Goal: Task Accomplishment & Management: Manage account settings

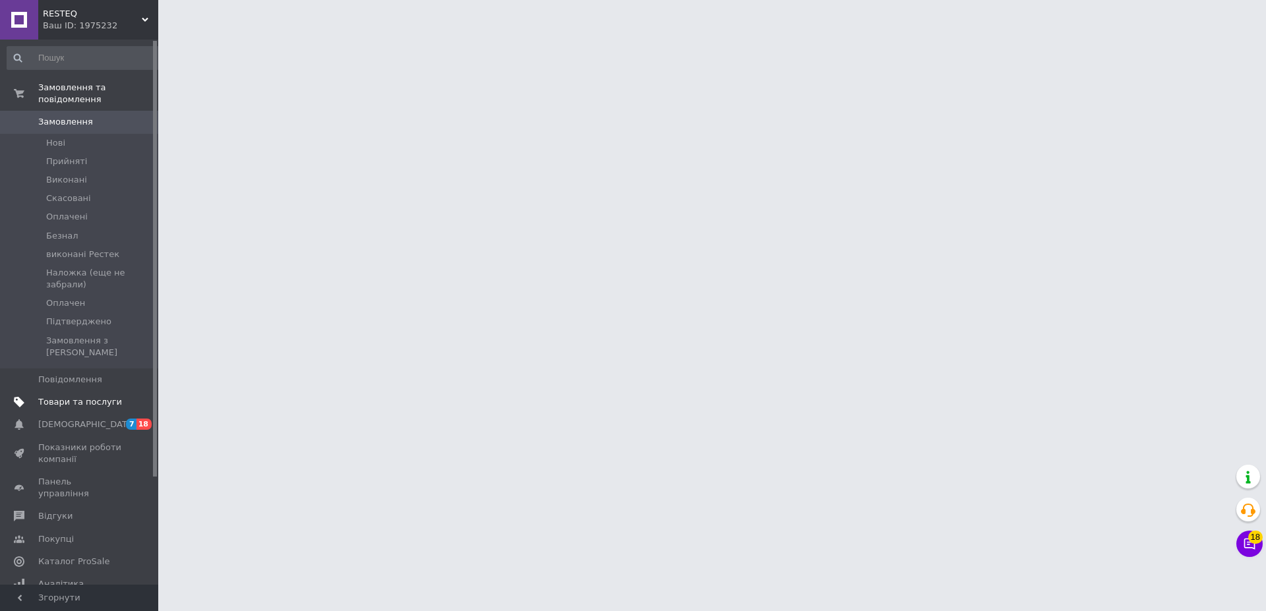
click at [78, 391] on link "Товари та послуги" at bounding box center [84, 402] width 169 height 22
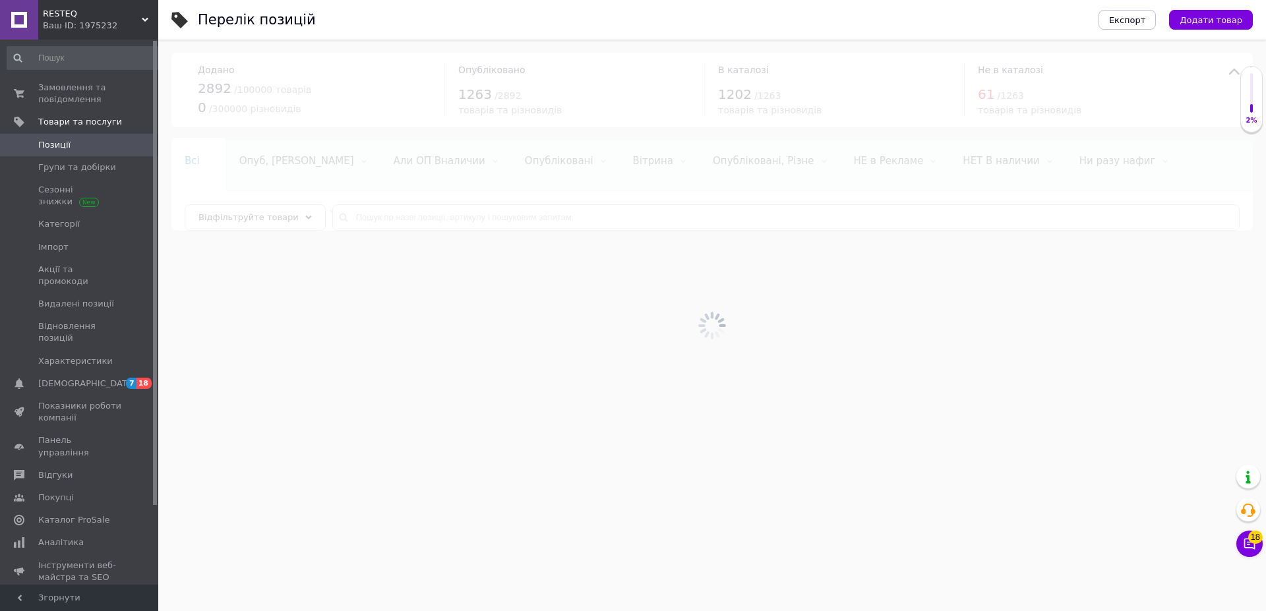
click at [401, 218] on div at bounding box center [711, 325] width 1107 height 571
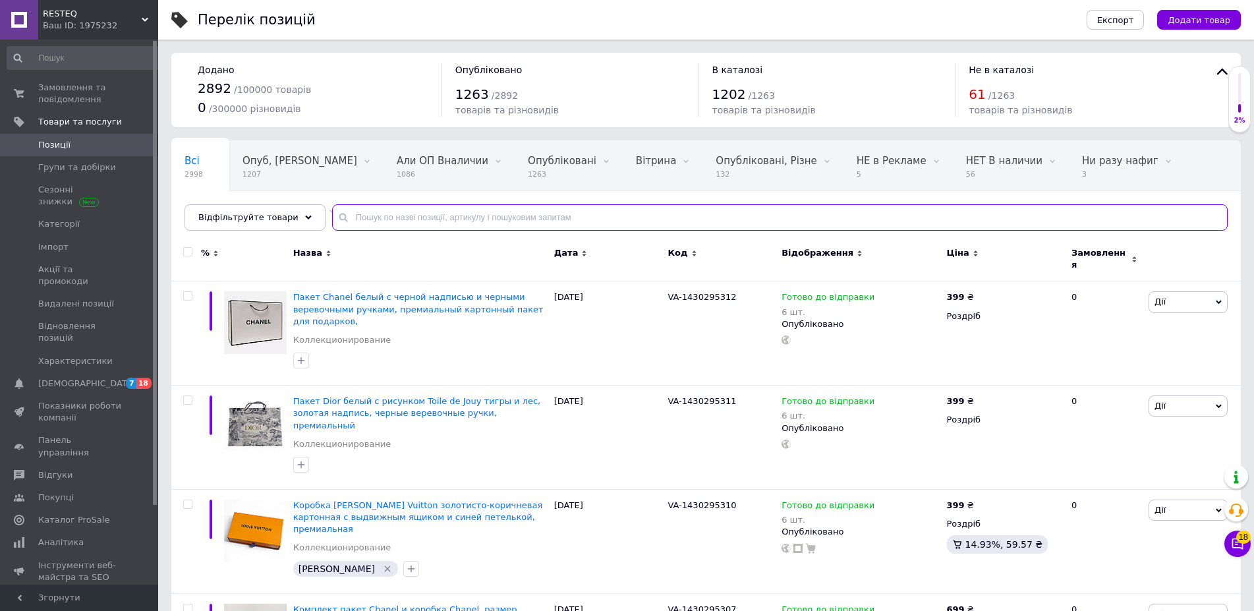
click at [405, 218] on input "text" at bounding box center [780, 217] width 896 height 26
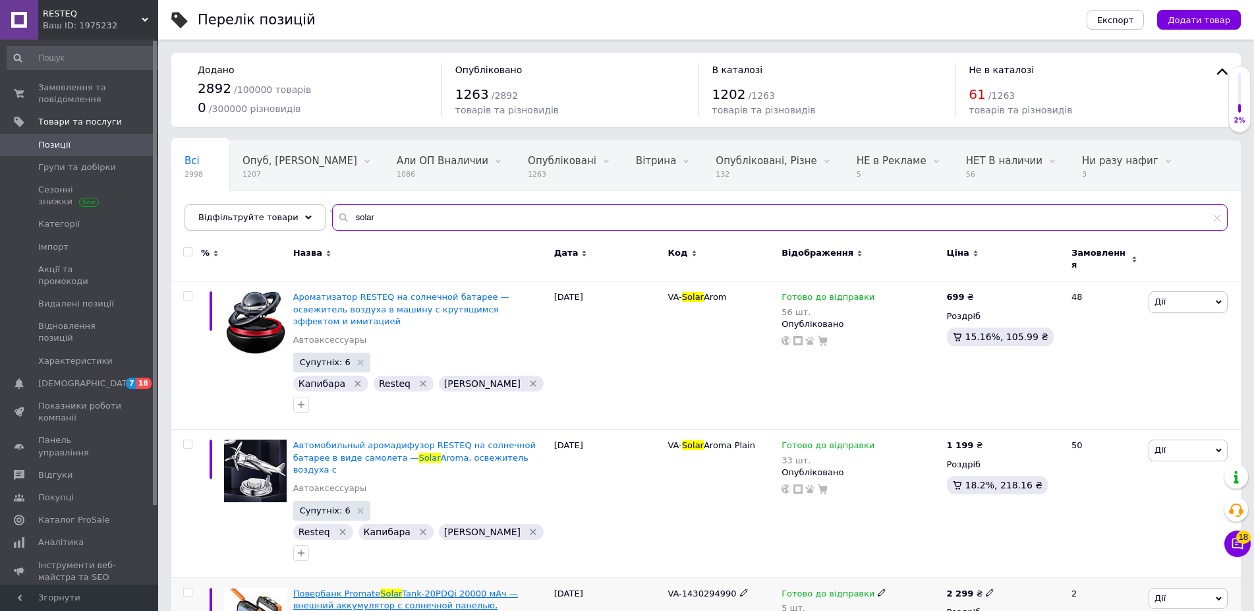
type input "solar"
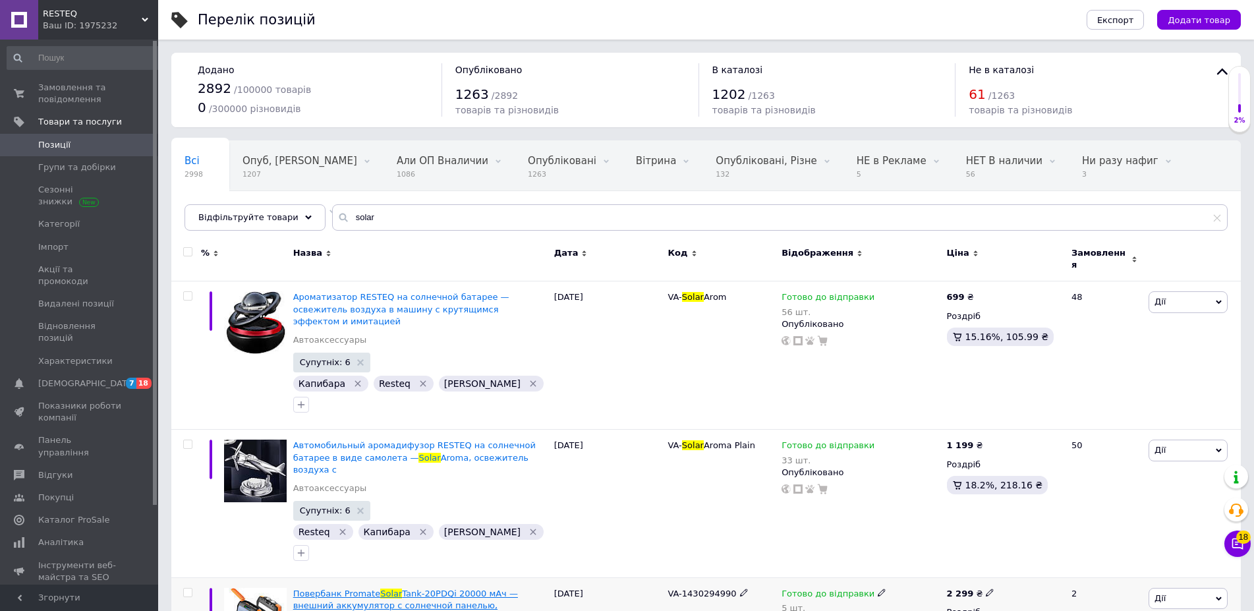
click at [357, 589] on span "Повербанк Promate" at bounding box center [336, 594] width 87 height 10
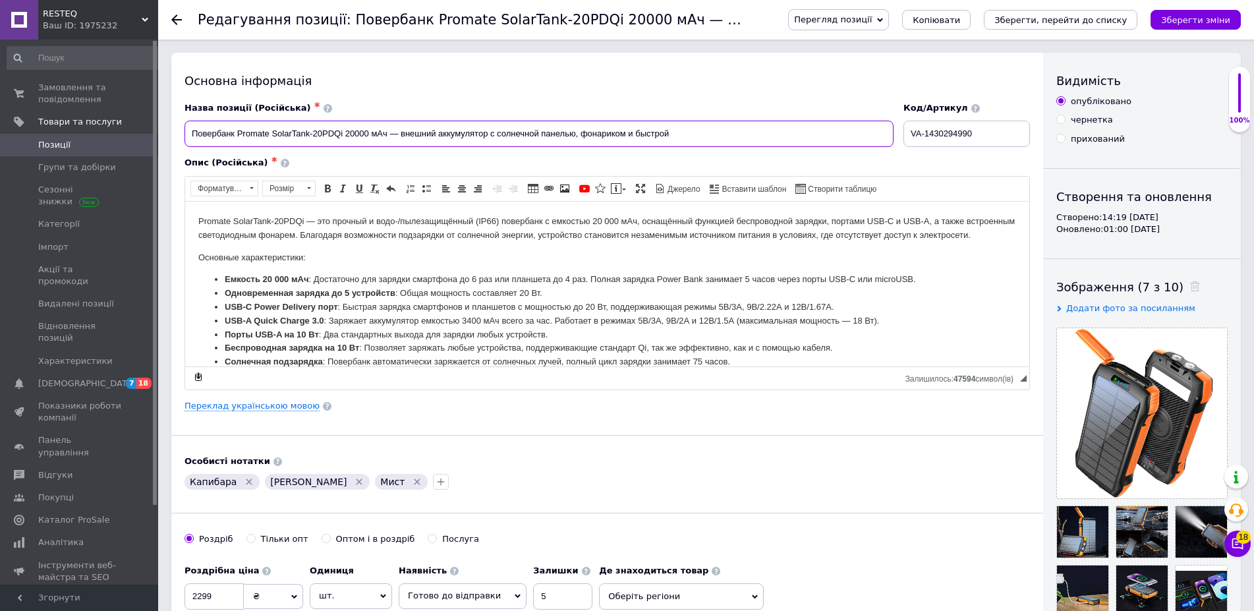
click at [247, 136] on input "Повербанк Promate SolarTank-20PDQi 20000 мАч — внешний аккумулятор с солнечной …" at bounding box center [539, 134] width 709 height 26
drag, startPoint x: 247, startPoint y: 136, endPoint x: 321, endPoint y: 133, distance: 74.5
click at [321, 133] on input "Повербанк Promate SolarTank-20PDQi 20000 мАч — внешний аккумулятор с солнечной …" at bounding box center [539, 134] width 709 height 26
paste input "Solar Power Bank F33W"
type input "Повербанк Solar Power Bank F33W 20000 мАч — внешний аккумулятор с солнечной пан…"
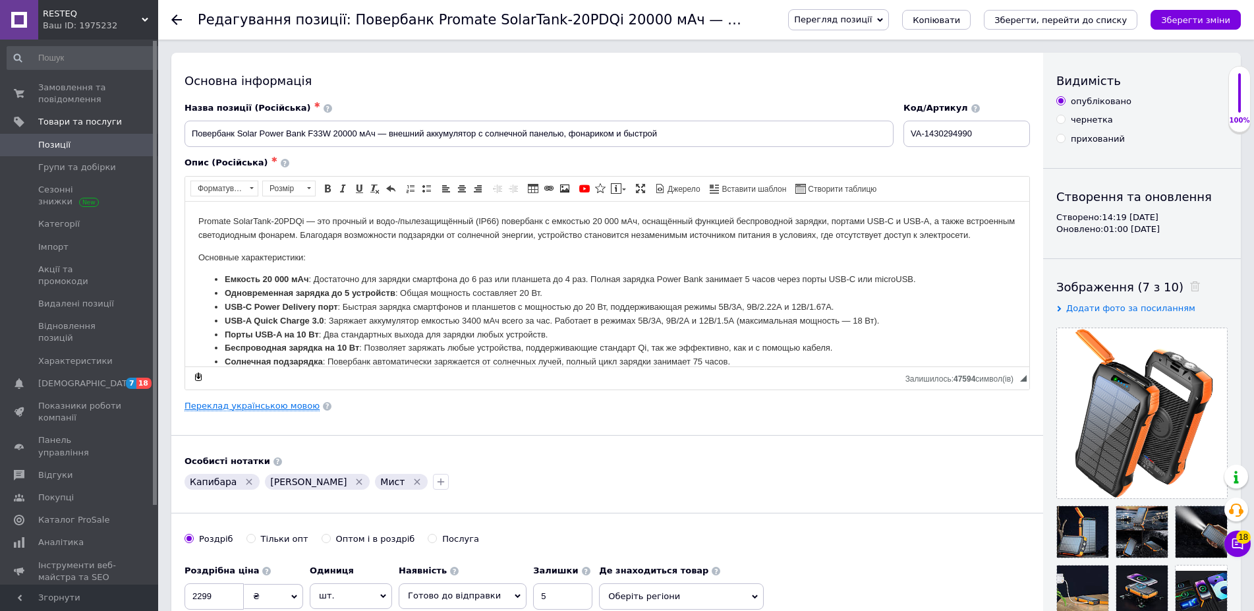
click at [262, 408] on link "Переклад українською мовою" at bounding box center [252, 406] width 135 height 11
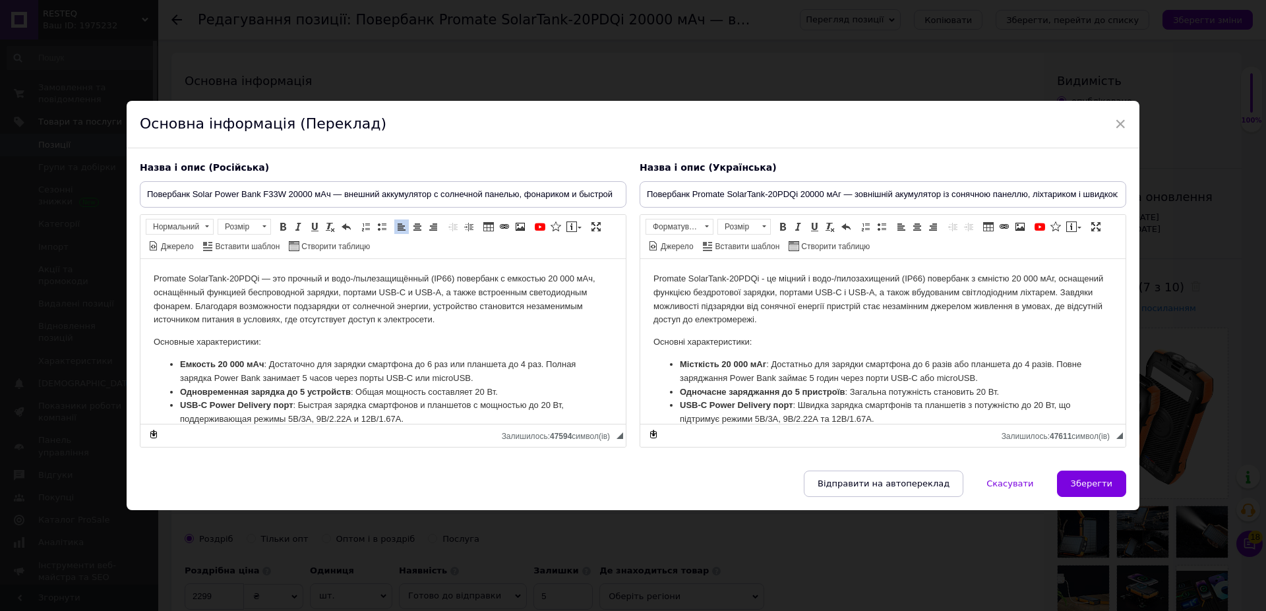
click at [170, 277] on p "Promate SolarTank-20PDQi — это прочный и водо-/пылезащищённый (IP66) повербанк …" at bounding box center [383, 299] width 459 height 55
drag, startPoint x: 170, startPoint y: 277, endPoint x: 244, endPoint y: 278, distance: 73.8
click at [244, 278] on p "Promate SolarTank-20PDQi — это прочный и водо-/пылезащищённый (IP66) повербанк …" at bounding box center [383, 299] width 459 height 55
click at [666, 281] on p "Promate SolarTank-20PDQi - це міцний і водо-/пилозахищений (IP66) повербанк з є…" at bounding box center [882, 299] width 459 height 55
drag, startPoint x: 666, startPoint y: 281, endPoint x: 745, endPoint y: 276, distance: 78.6
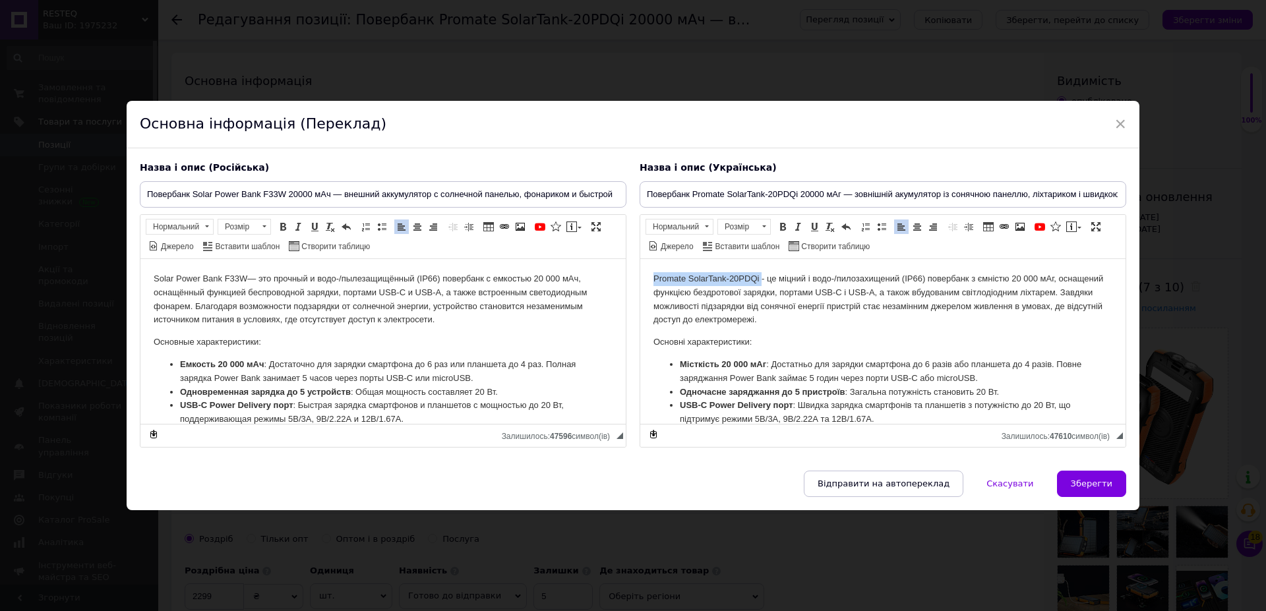
click at [745, 276] on p "Promate SolarTank-20PDQi - це міцний і водо-/пилозахищений (IP66) повербанк з є…" at bounding box center [882, 299] width 459 height 55
click at [699, 192] on input "Повербанк Promate SolarTank-20PDQi 20000 мАг — зовнішній акумулятор із сонячною…" at bounding box center [882, 194] width 486 height 26
drag, startPoint x: 699, startPoint y: 192, endPoint x: 774, endPoint y: 193, distance: 74.5
click at [774, 193] on input "Повербанк Promate SolarTank-20PDQi 20000 мАг — зовнішній акумулятор із сонячною…" at bounding box center [882, 194] width 486 height 26
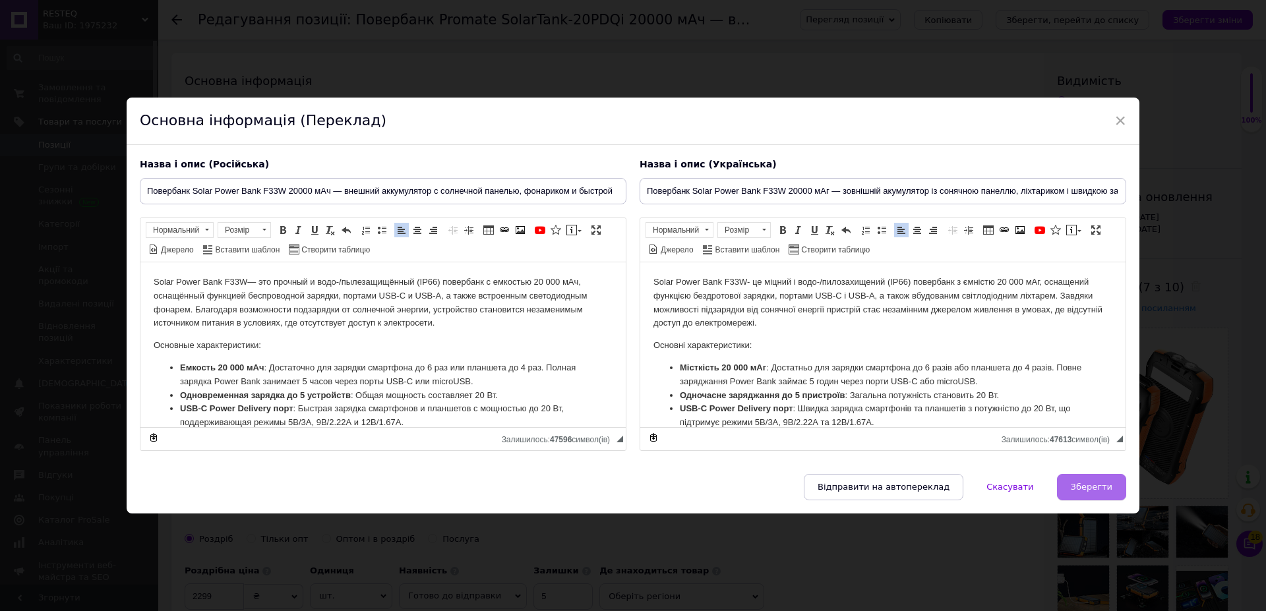
type input "Повербанк Solar Power Bank F33W 20000 мАг — зовнішній акумулятор із сонячною па…"
click at [1087, 482] on span "Зберегти" at bounding box center [1091, 487] width 42 height 10
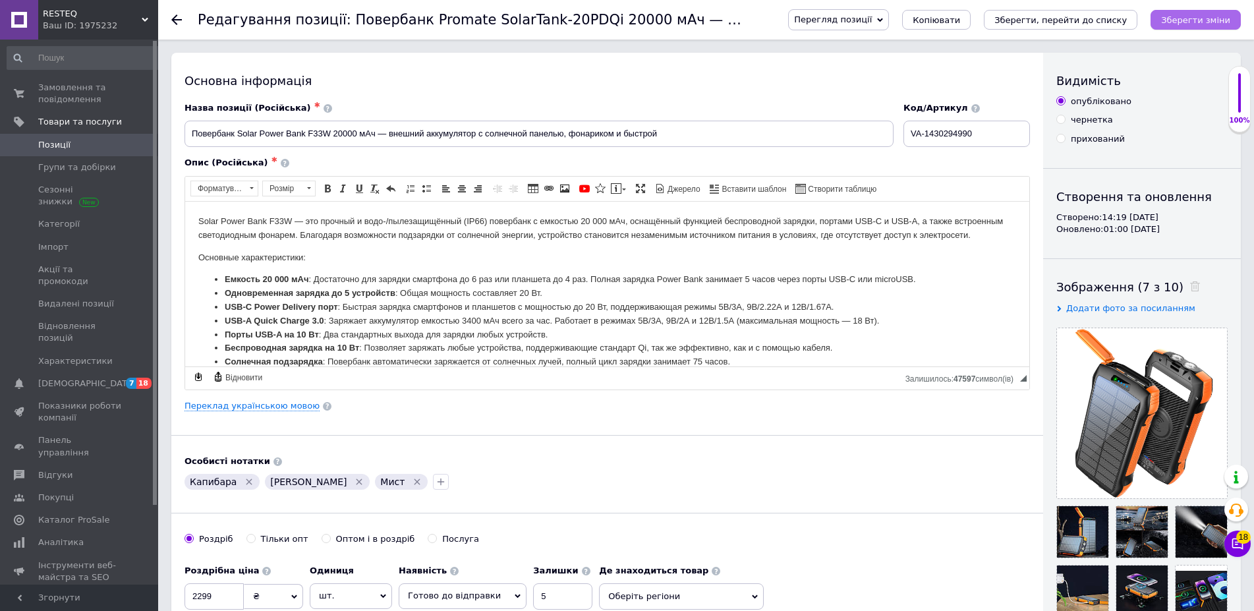
click at [1177, 15] on icon "Зберегти зміни" at bounding box center [1195, 20] width 69 height 10
click at [256, 405] on link "Переклад українською мовою" at bounding box center [252, 406] width 135 height 11
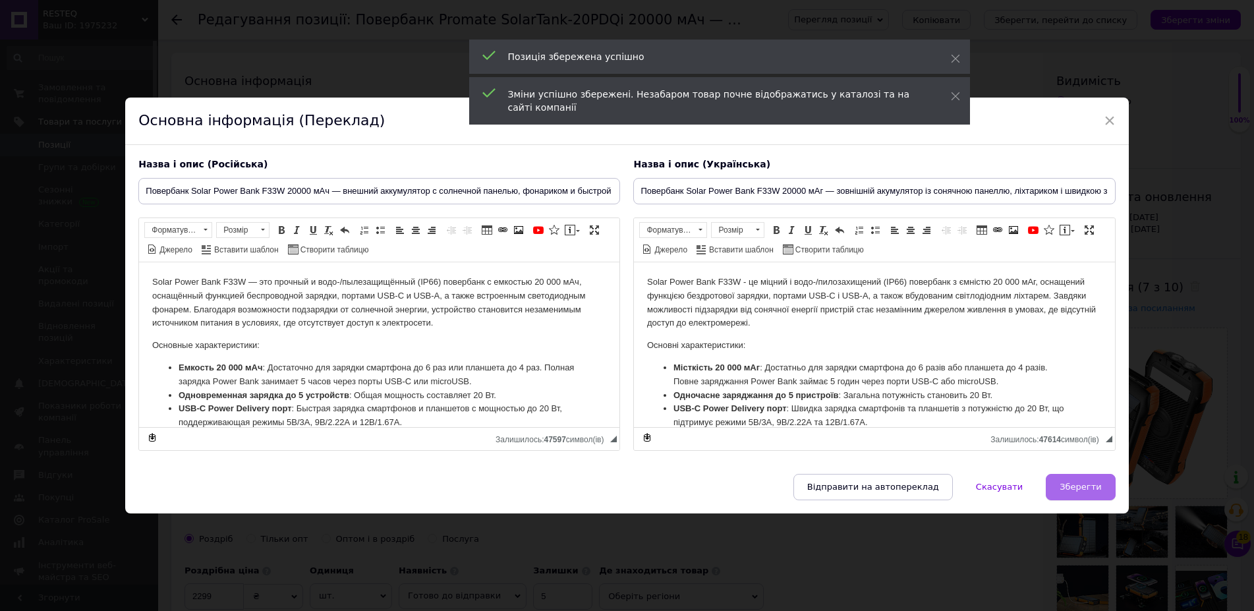
click at [1093, 487] on button "Зберегти" at bounding box center [1080, 487] width 69 height 26
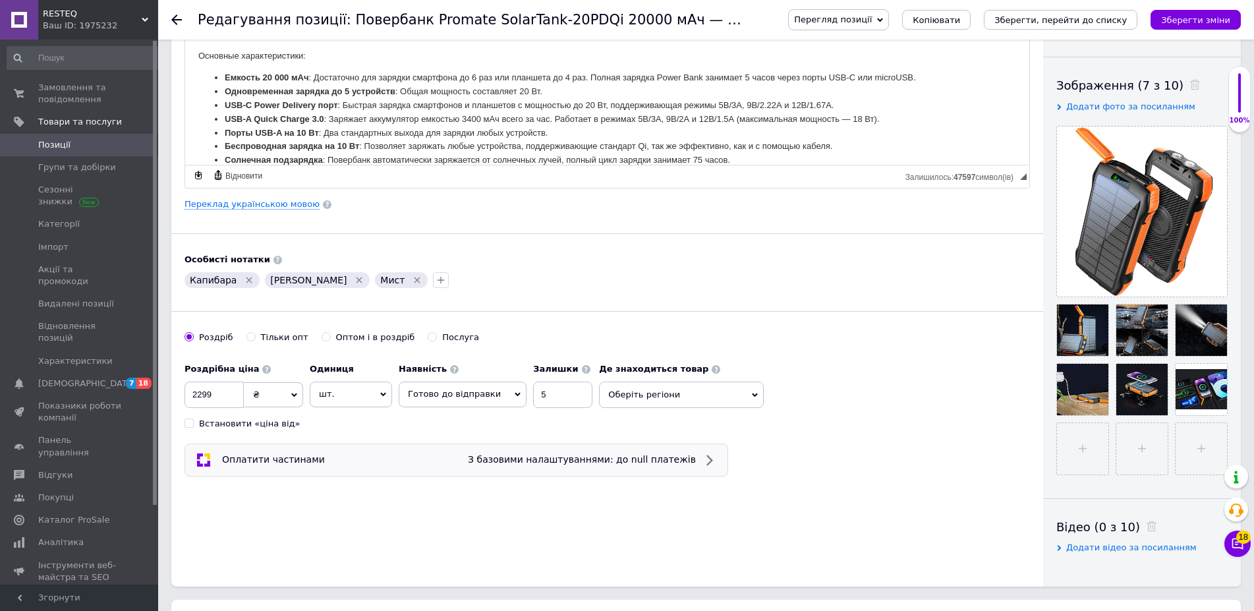
scroll to position [403, 0]
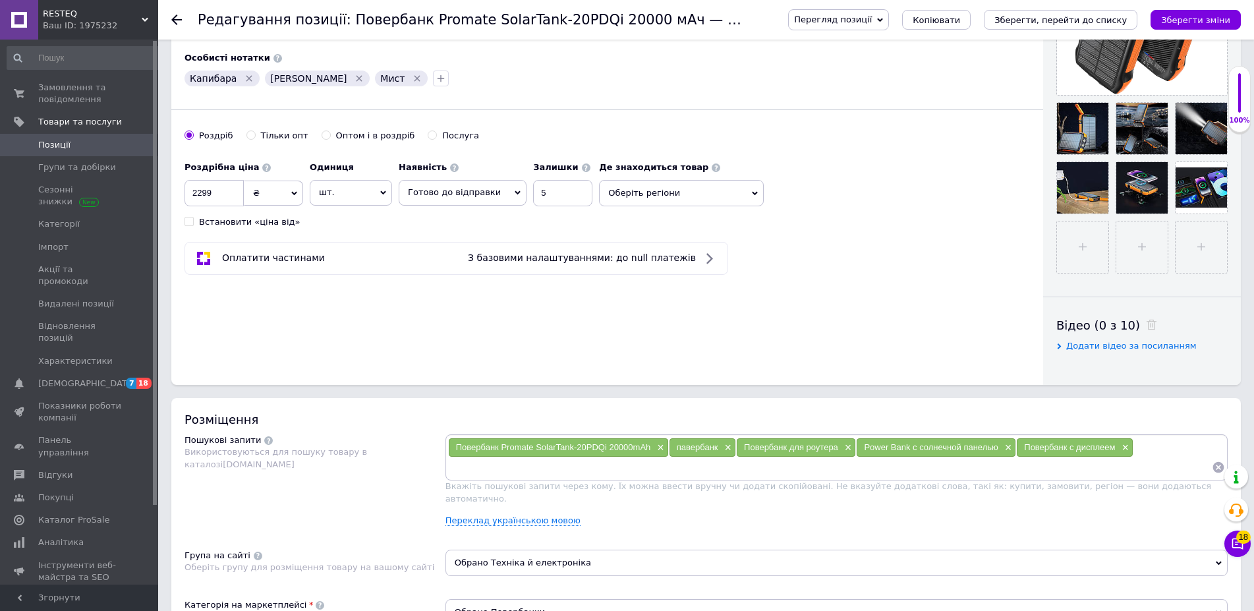
click at [513, 473] on input at bounding box center [830, 467] width 764 height 20
paste input "Solar Power Bank F33W"
type input "Solar Power Bank F33W"
click at [523, 515] on link "Переклад українською мовою" at bounding box center [513, 520] width 135 height 11
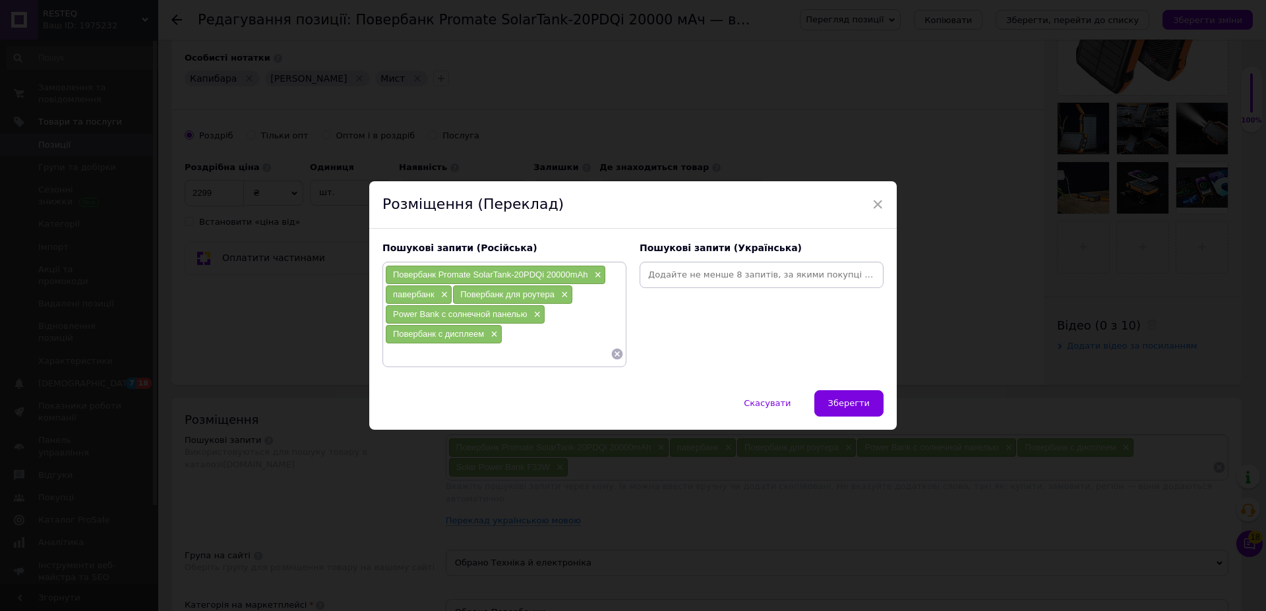
click at [682, 275] on input at bounding box center [761, 275] width 239 height 20
paste input "Solar Power Bank F33W"
type input "Solar Power Bank F33W"
click at [858, 397] on button "Зберегти" at bounding box center [848, 403] width 69 height 26
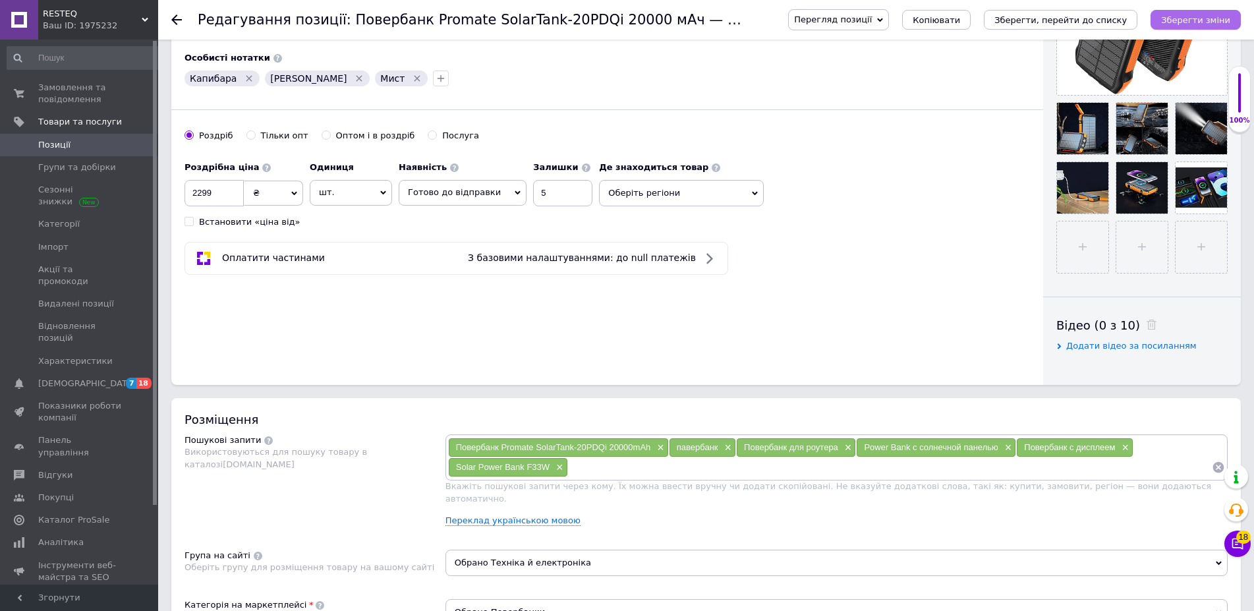
click at [1204, 20] on icon "Зберегти зміни" at bounding box center [1195, 20] width 69 height 10
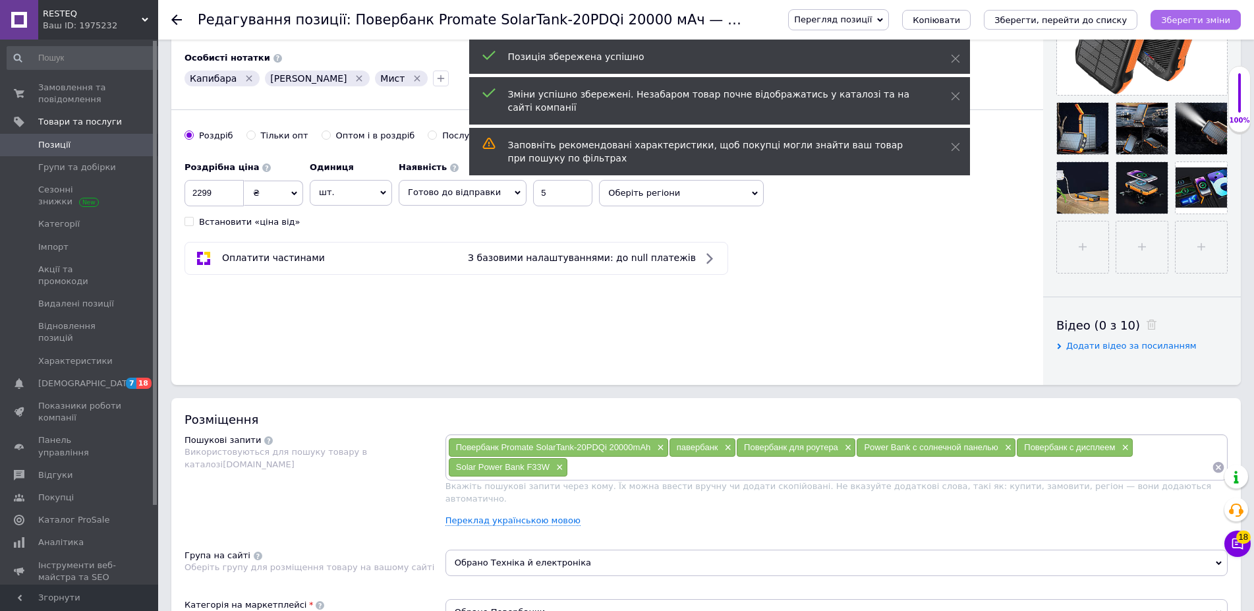
click at [1199, 15] on icon "Зберегти зміни" at bounding box center [1195, 20] width 69 height 10
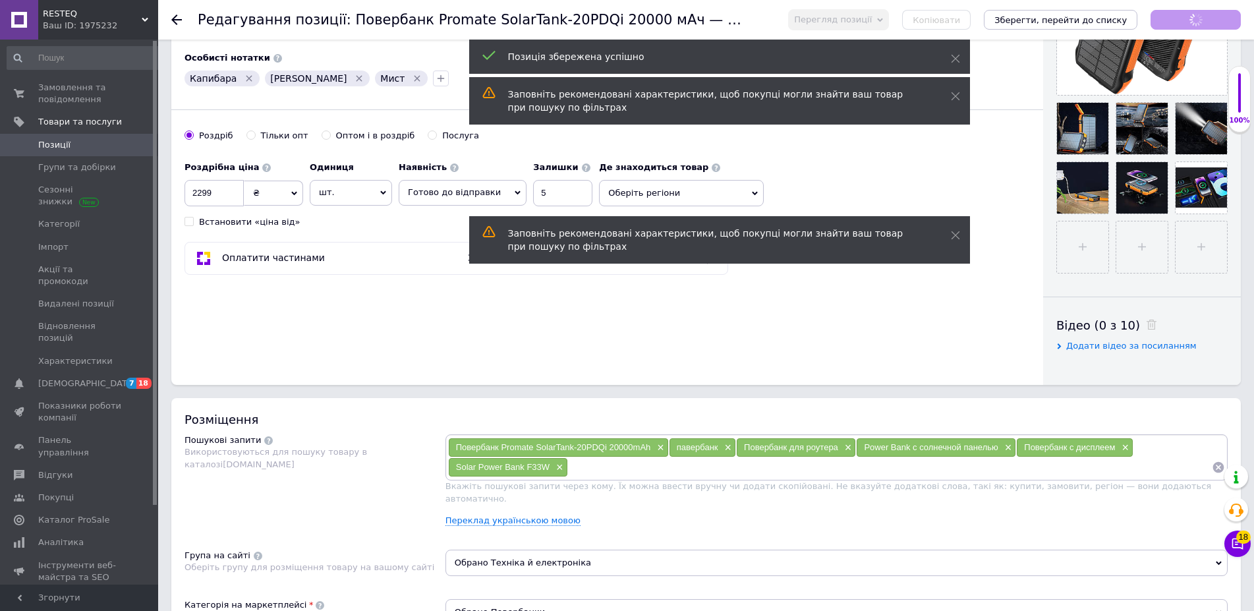
click at [63, 142] on span "Позиції" at bounding box center [54, 145] width 32 height 12
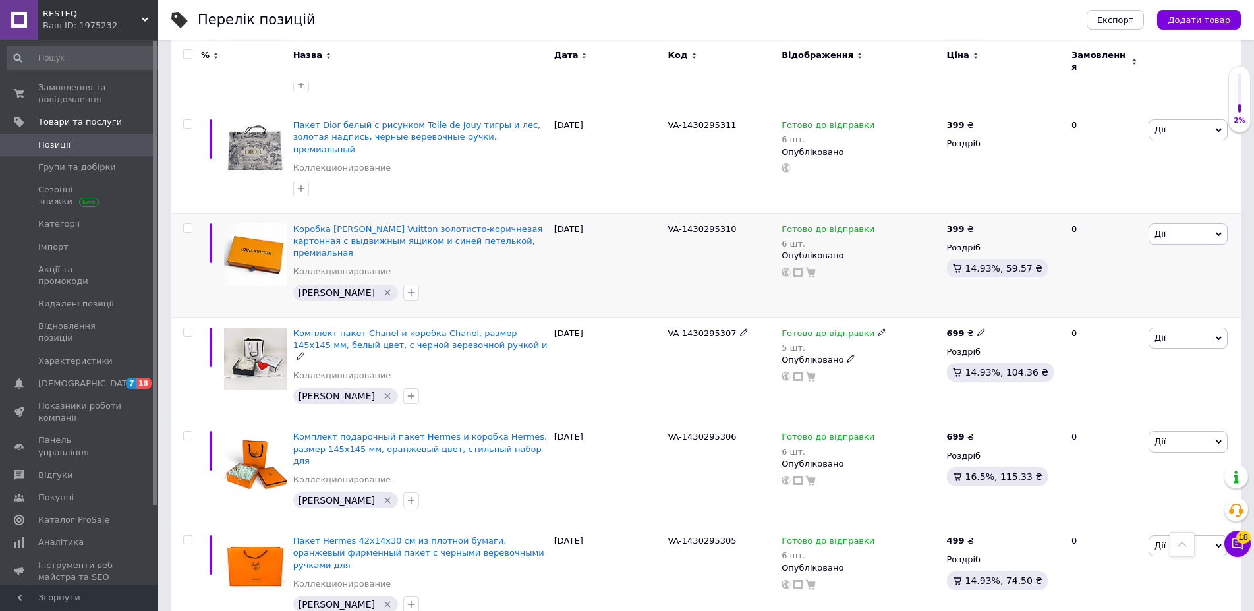
scroll to position [269, 0]
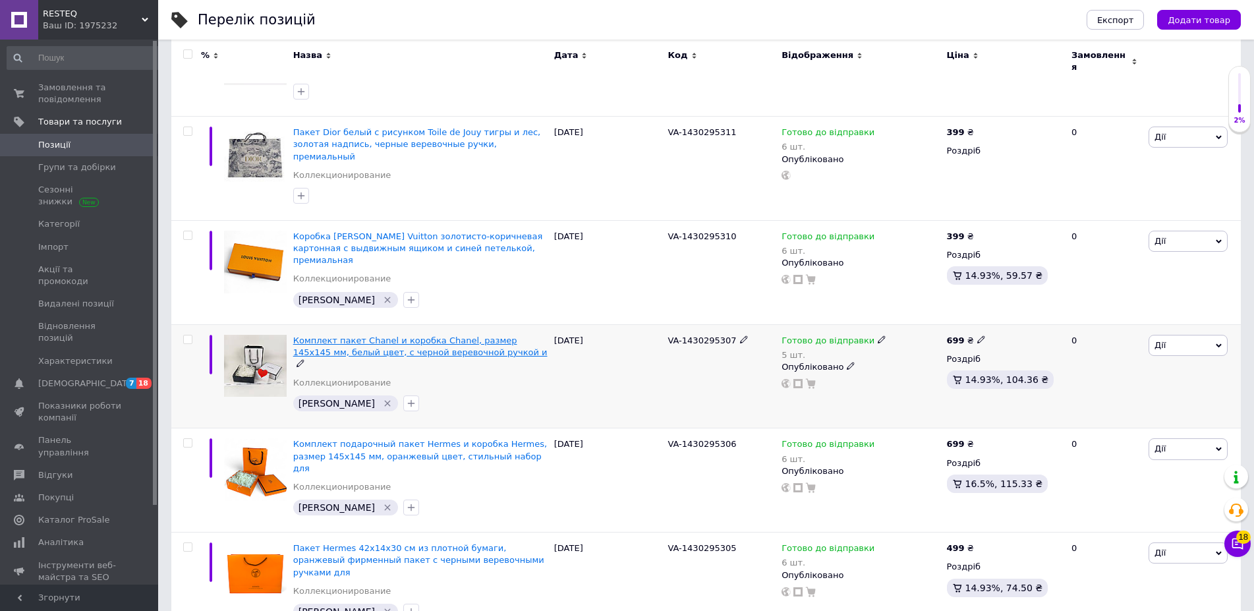
click at [352, 335] on span "Комплект пакет Chanel и коробка Chanel, размер 145х145 мм, белый цвет, с черной…" at bounding box center [420, 346] width 254 height 22
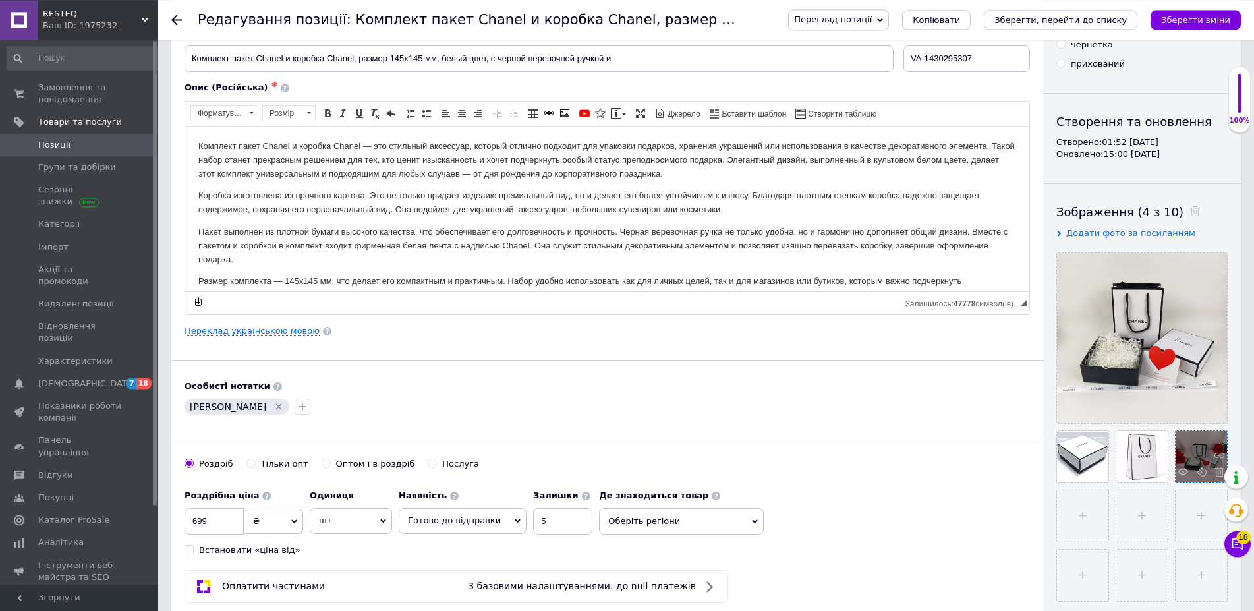
scroll to position [134, 0]
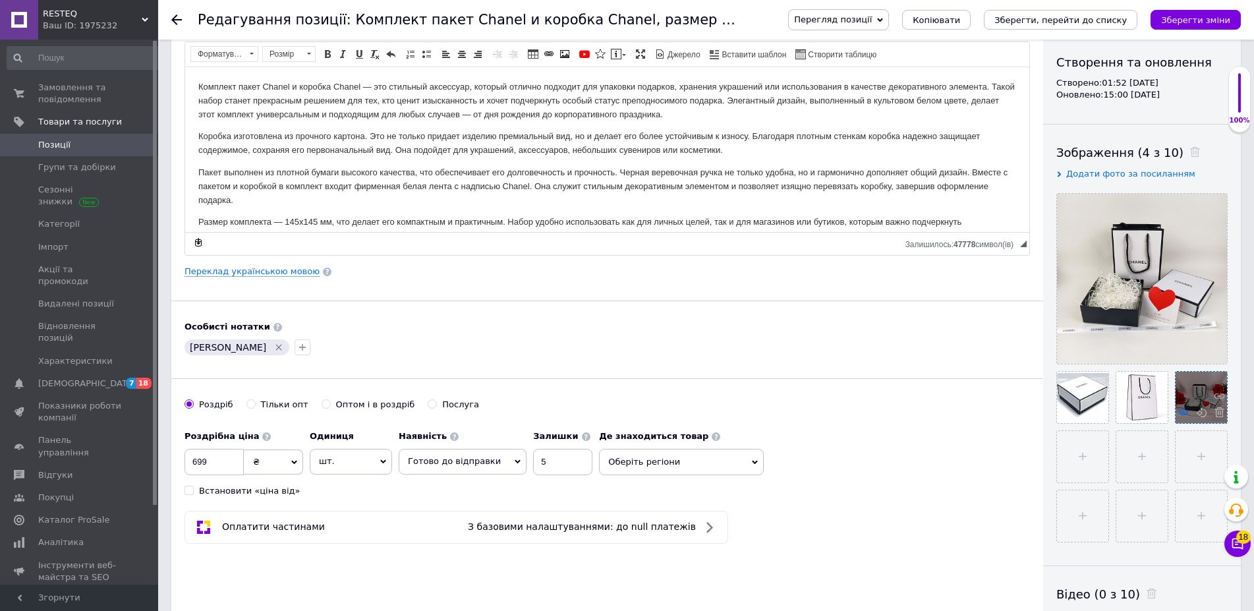
click at [1182, 415] on use at bounding box center [1184, 412] width 10 height 7
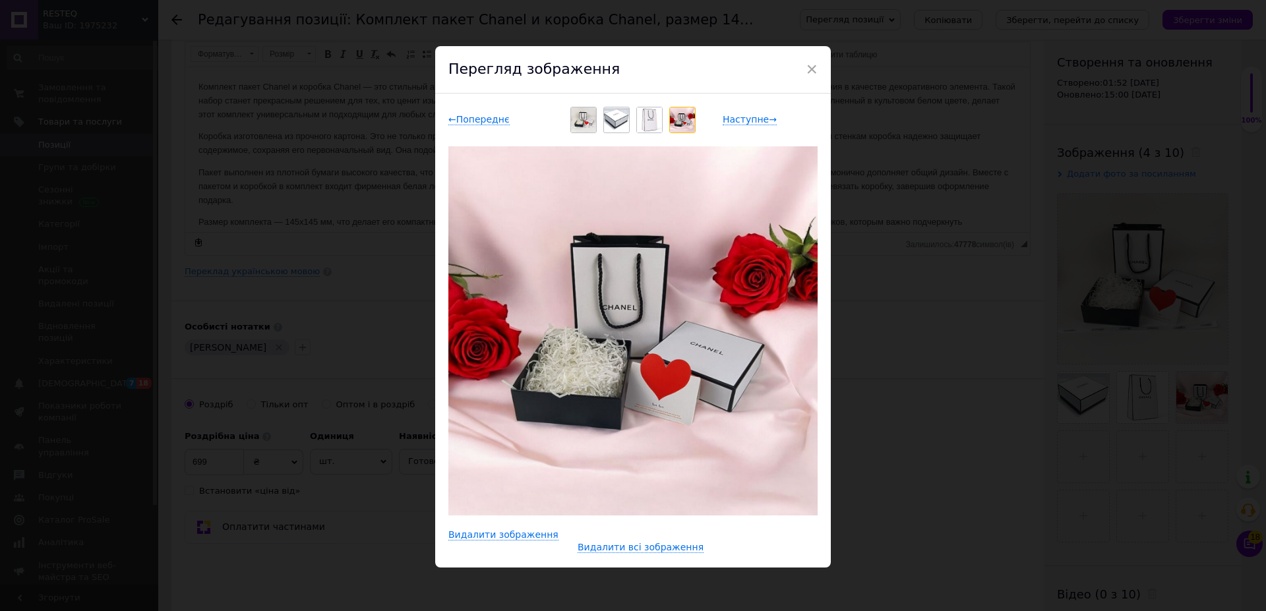
click at [977, 373] on div "× Перегляд зображення ← Попереднє Наступне → Видалити зображення Видалити всі з…" at bounding box center [633, 305] width 1266 height 611
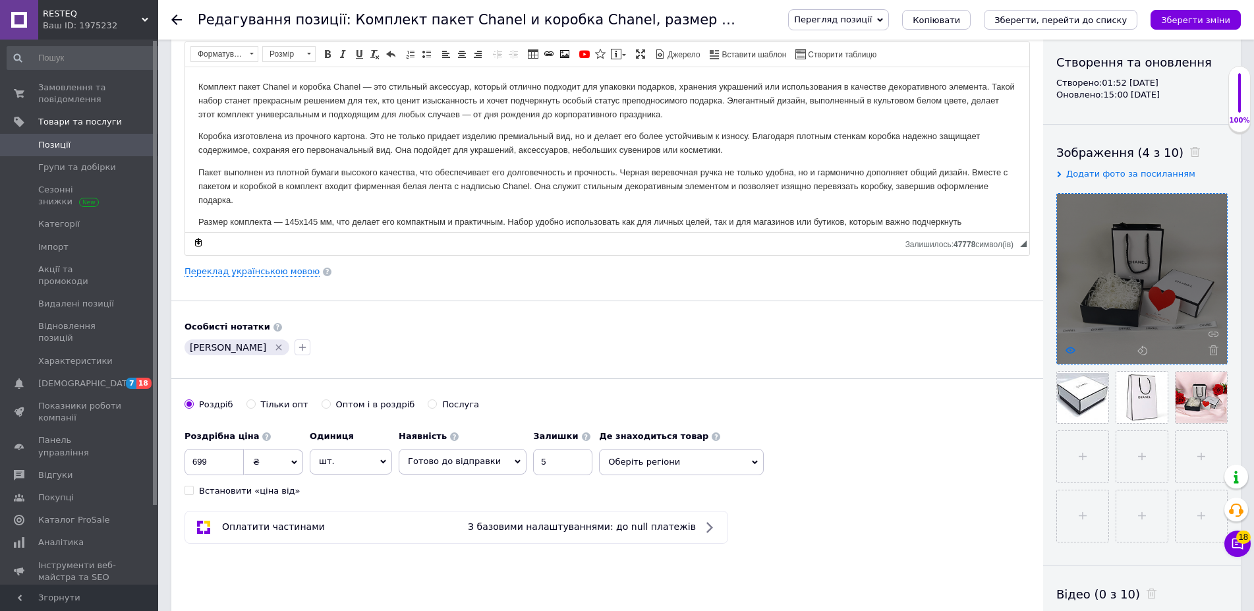
click at [1070, 352] on icon at bounding box center [1071, 350] width 10 height 10
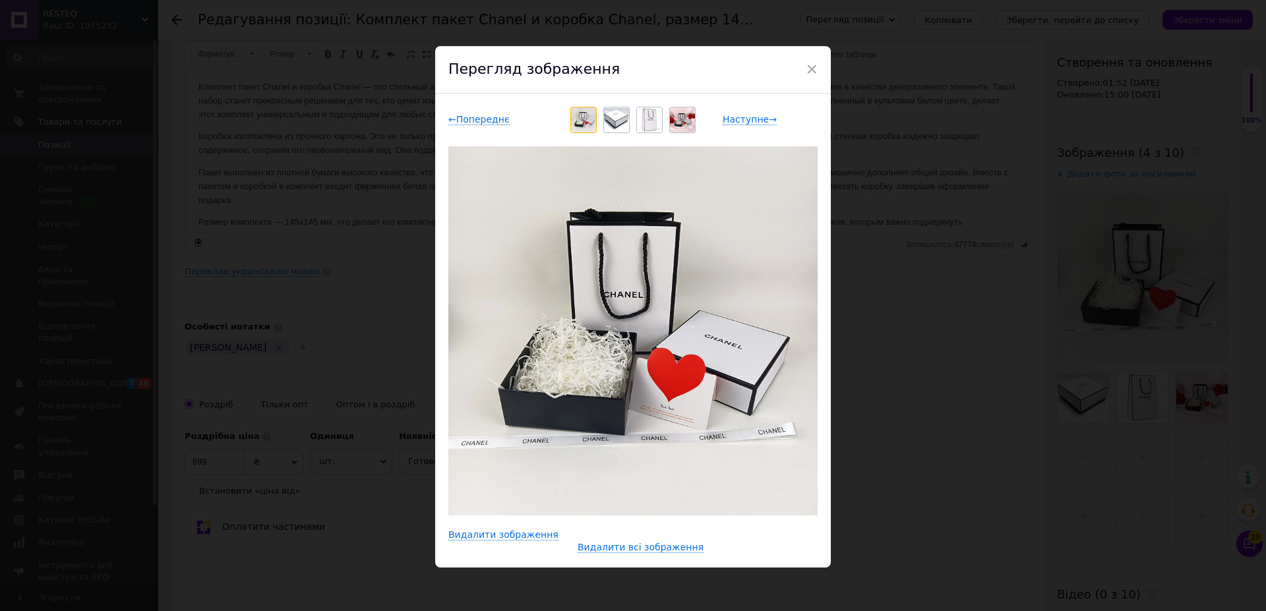
click at [887, 403] on div "× Перегляд зображення ← Попереднє Наступне → Видалити зображення Видалити всі з…" at bounding box center [633, 305] width 1266 height 611
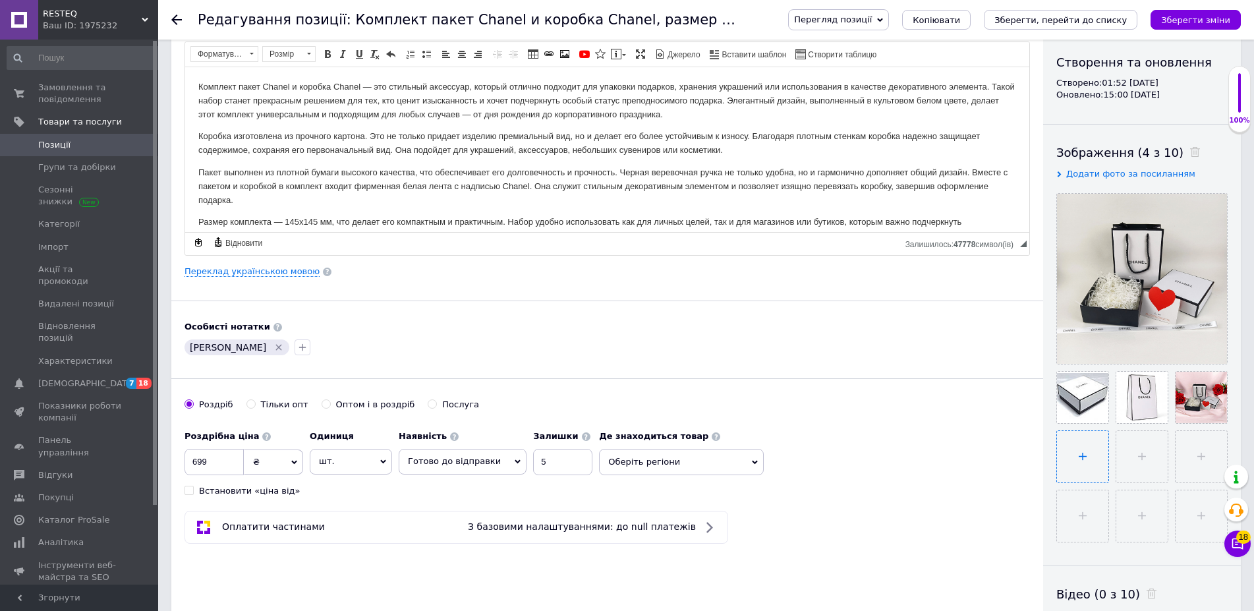
click at [1078, 471] on input "file" at bounding box center [1082, 456] width 51 height 51
type input "C:\fakepath\IMG_20250912_162708_551.png"
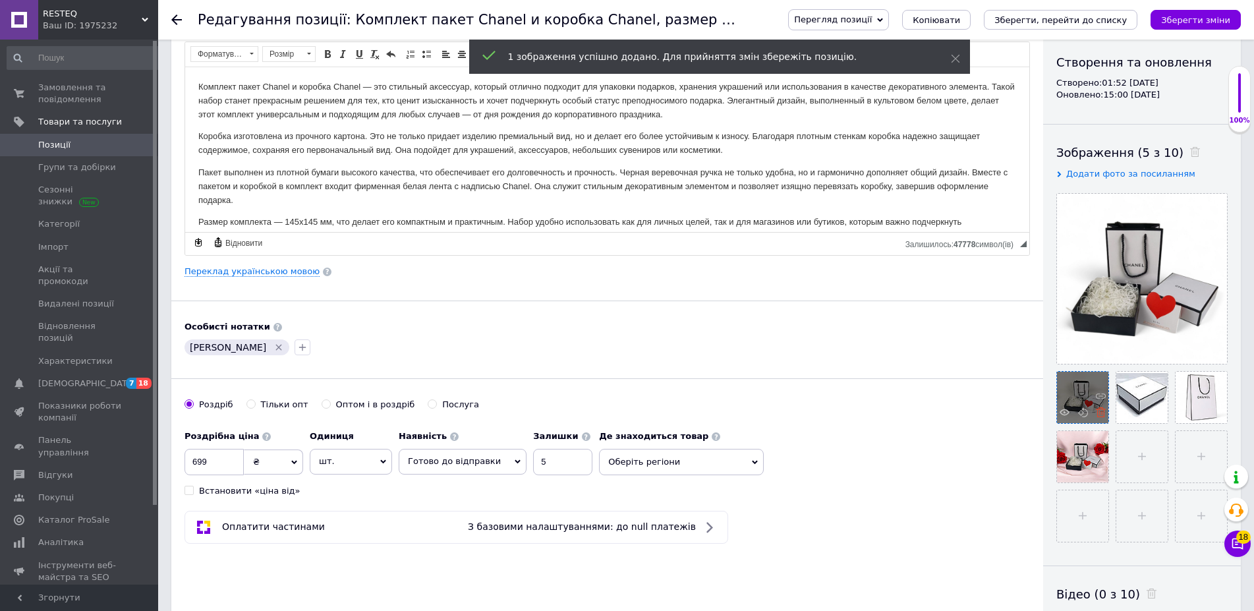
click at [1101, 417] on use at bounding box center [1101, 412] width 10 height 10
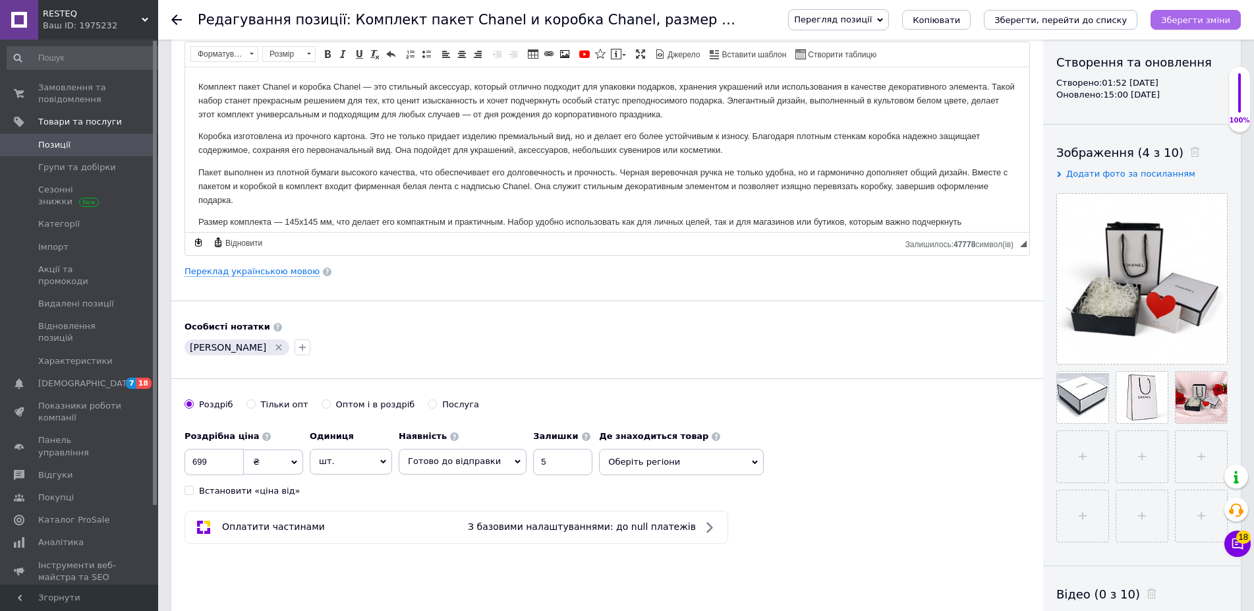
click at [1209, 24] on icon "Зберегти зміни" at bounding box center [1195, 20] width 69 height 10
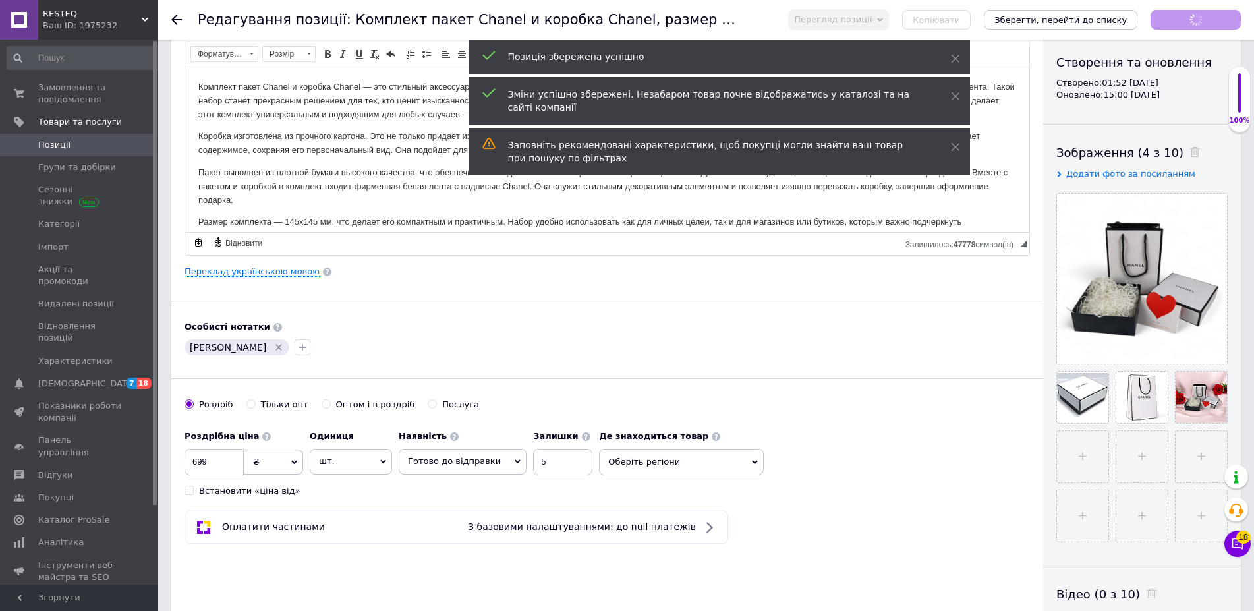
scroll to position [0, 0]
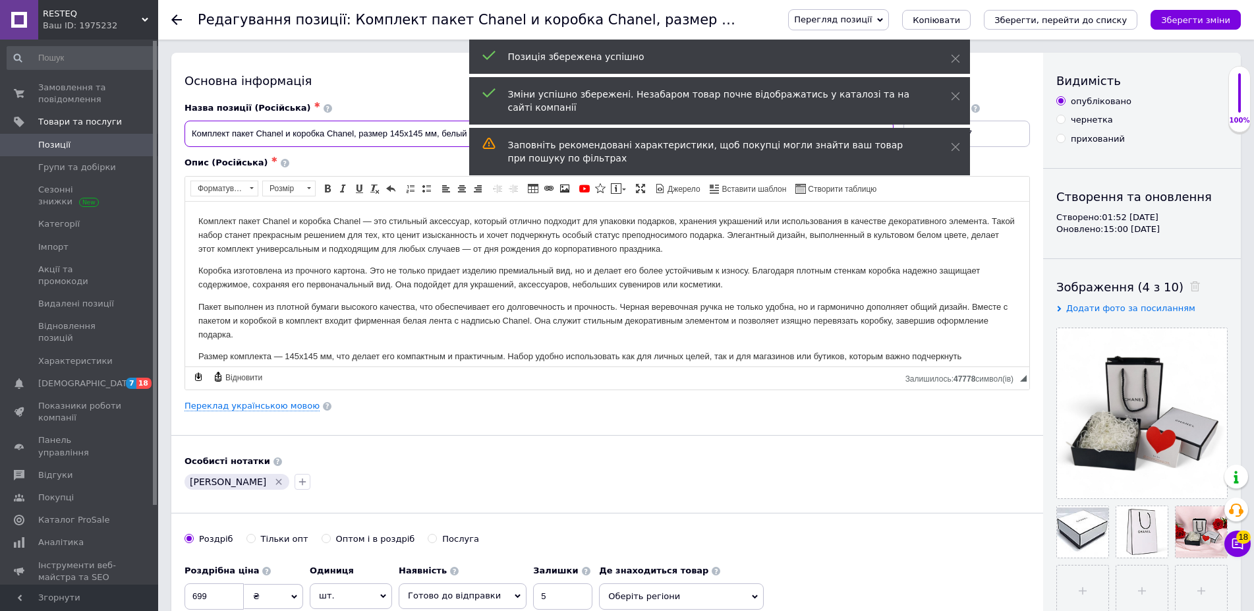
click at [316, 136] on input "Комплект пакет Chanel и коробка Chanel, размер 145х145 мм, белый цвет, с черной…" at bounding box center [539, 134] width 709 height 26
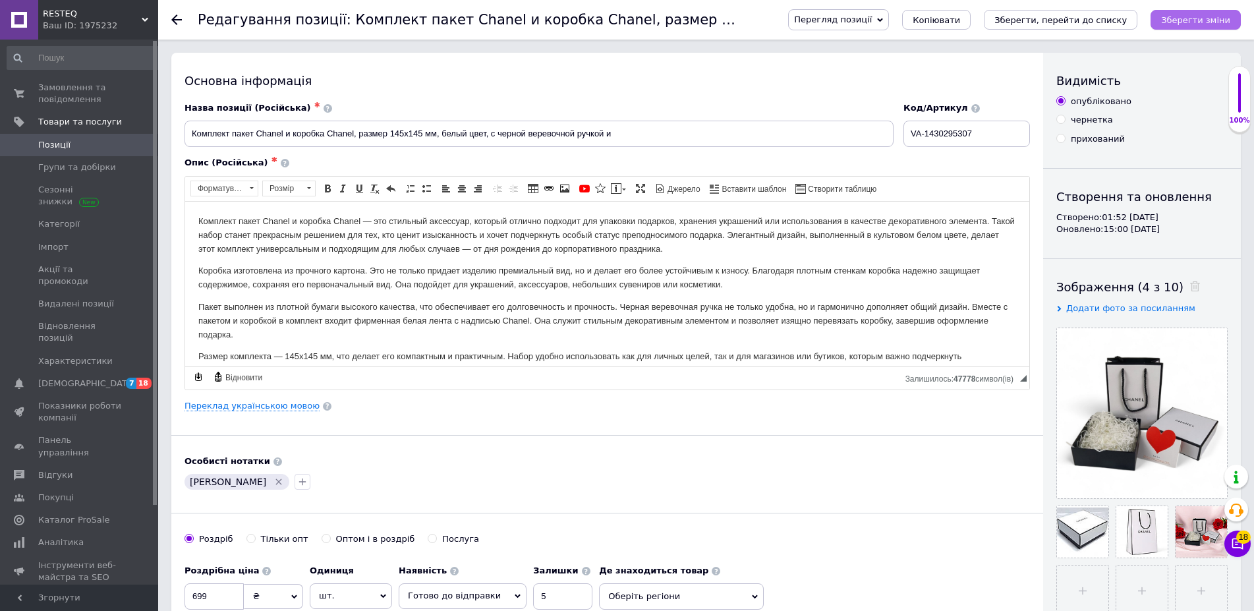
click at [1202, 20] on icon "Зберегти зміни" at bounding box center [1195, 20] width 69 height 10
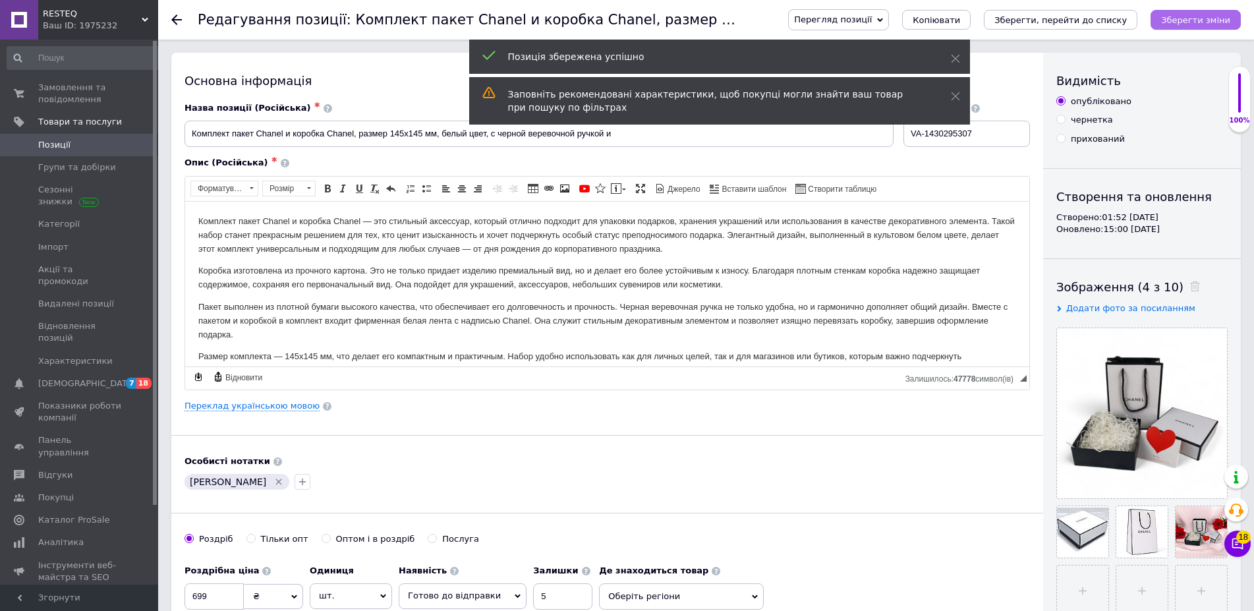
click at [1202, 20] on icon "Зберегти зміни" at bounding box center [1195, 20] width 69 height 10
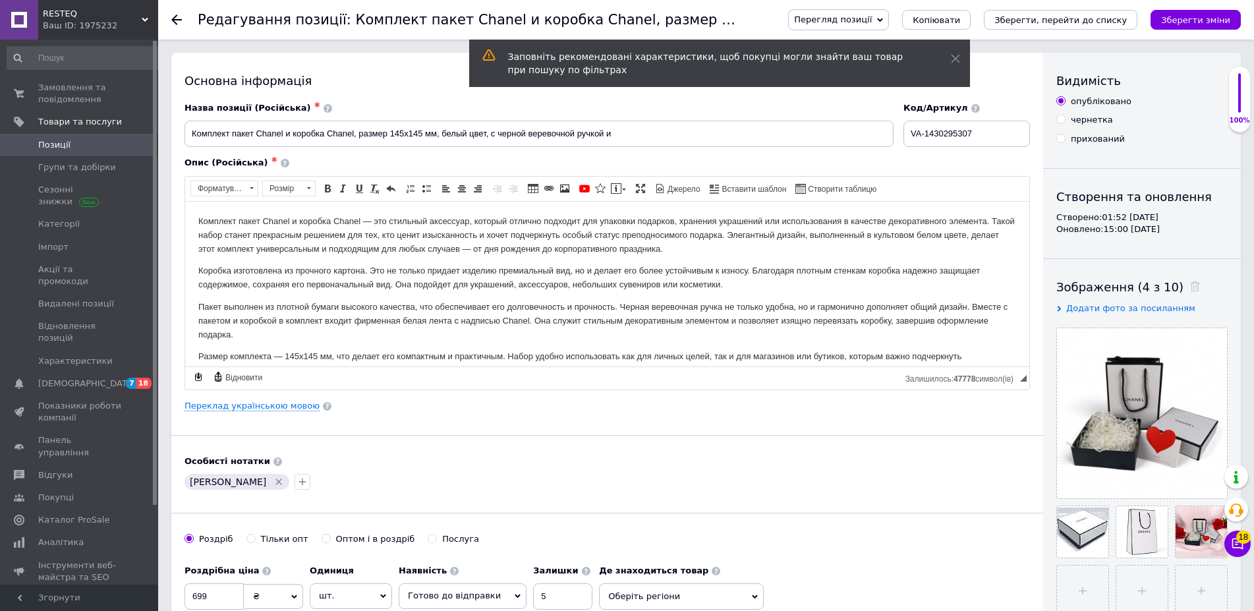
click at [108, 22] on div "Ваш ID: 1975232" at bounding box center [100, 26] width 115 height 12
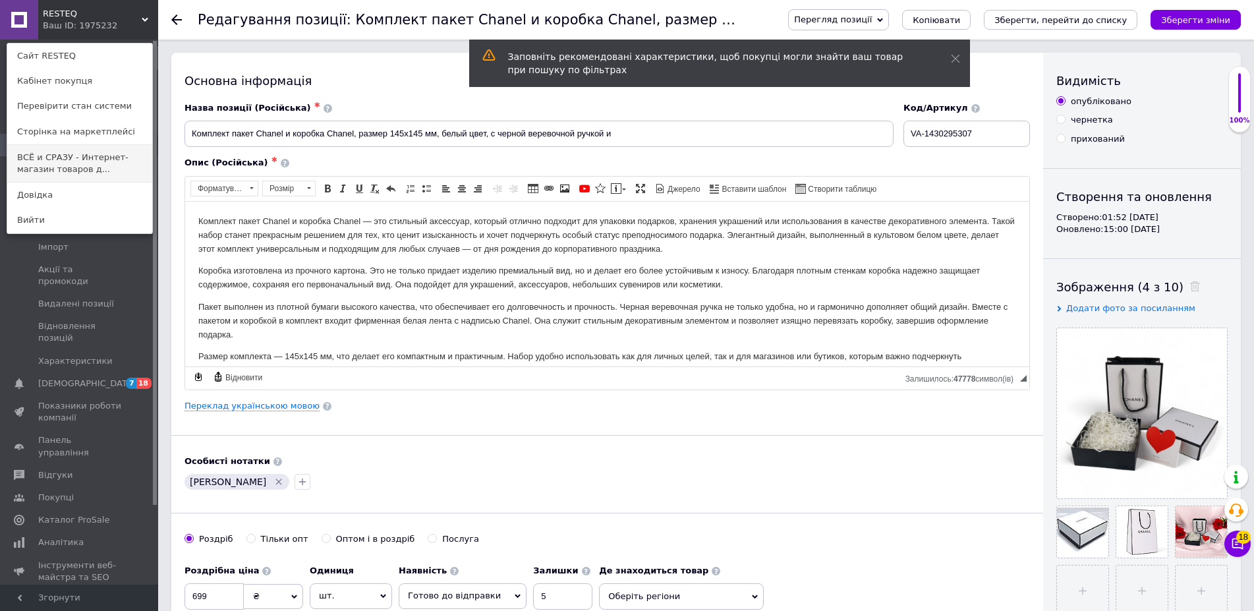
click at [88, 165] on link "ВСЁ и СРАЗУ - Интернет-магазин товаров д..." at bounding box center [79, 163] width 145 height 37
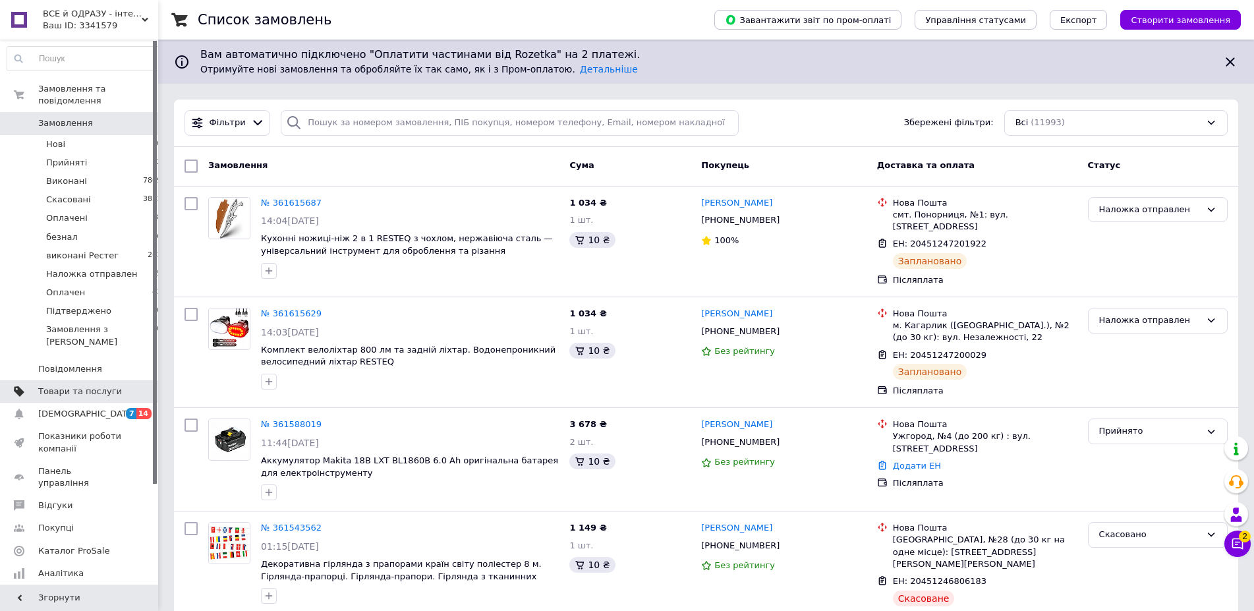
click at [88, 386] on span "Товари та послуги" at bounding box center [80, 392] width 84 height 12
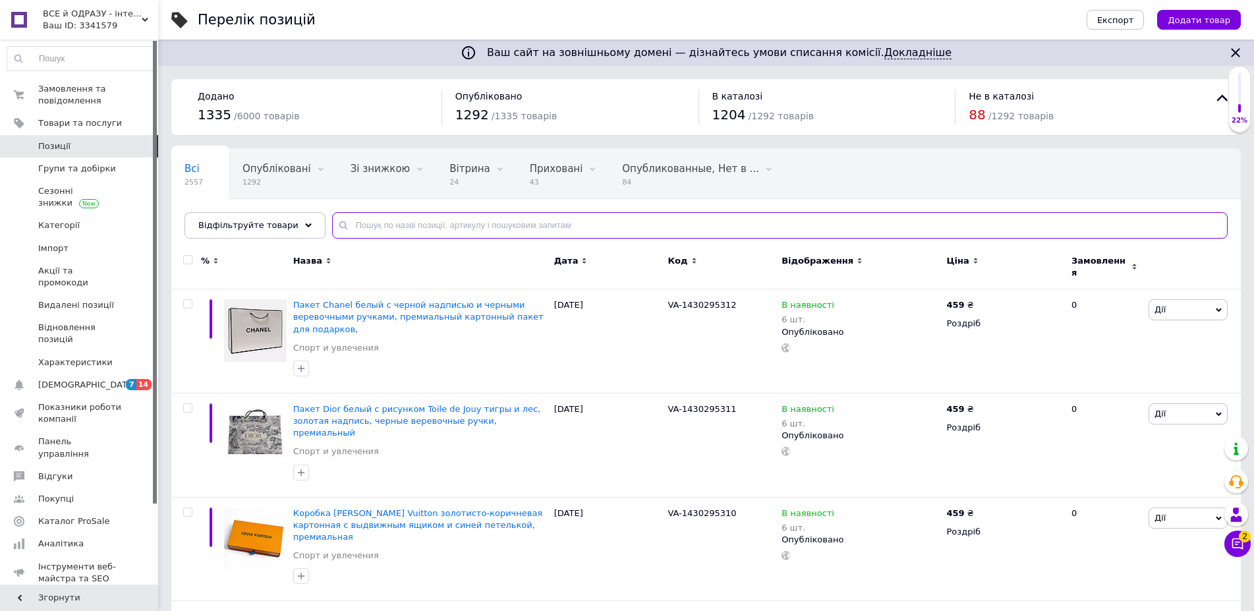
click at [360, 221] on input "text" at bounding box center [780, 225] width 896 height 26
paste input "Комплект пакет Chanel и коробка Chanel, размер 145х145 мм, белый цвет, с черной…"
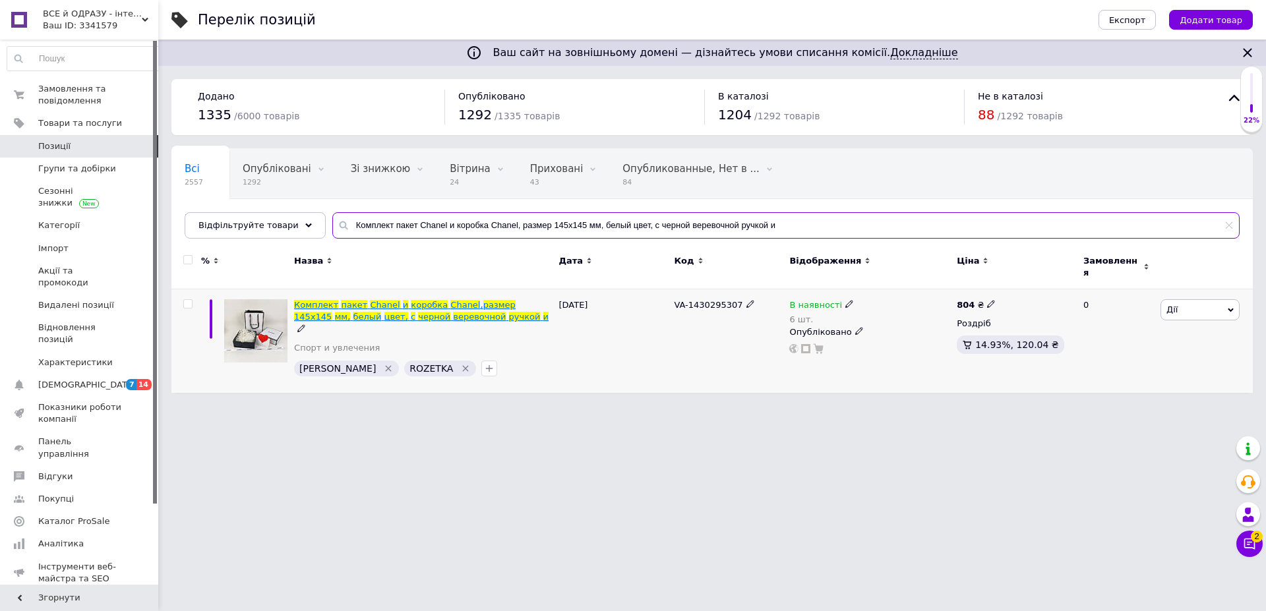
type input "Комплект пакет Chanel и коробка Chanel, размер 145х145 мм, белый цвет, с черной…"
click at [418, 312] on span "черной" at bounding box center [434, 317] width 32 height 10
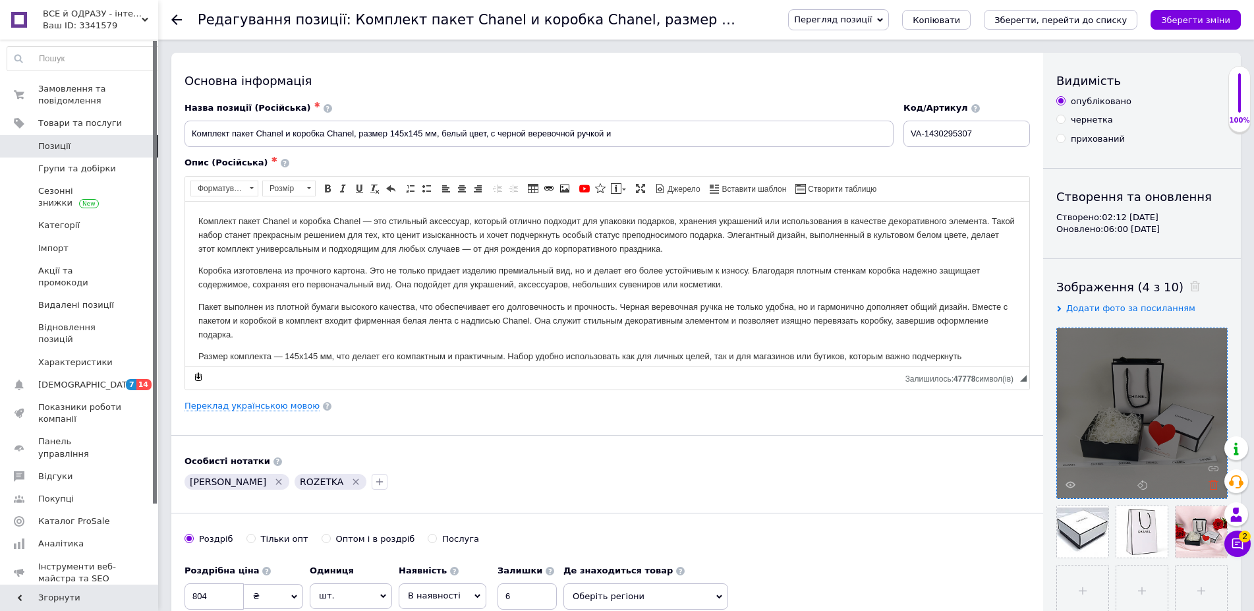
click at [1213, 480] on use at bounding box center [1214, 485] width 10 height 10
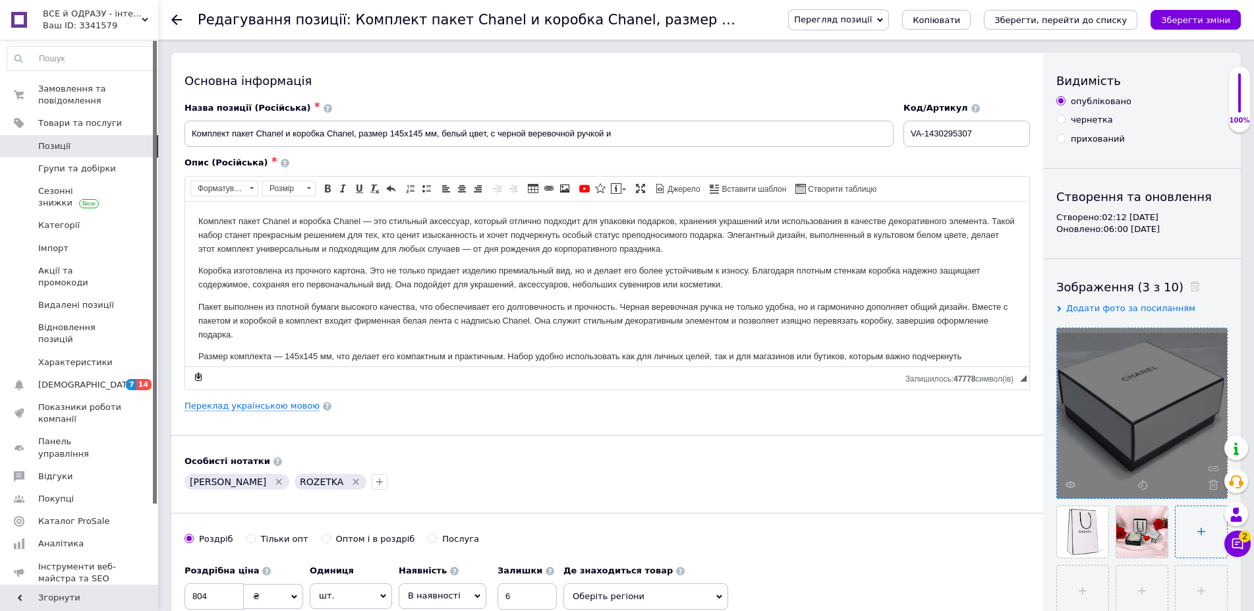
click at [1191, 529] on input "file" at bounding box center [1201, 531] width 51 height 51
type input "C:\fakepath\IMG_20250912_162708_551.png"
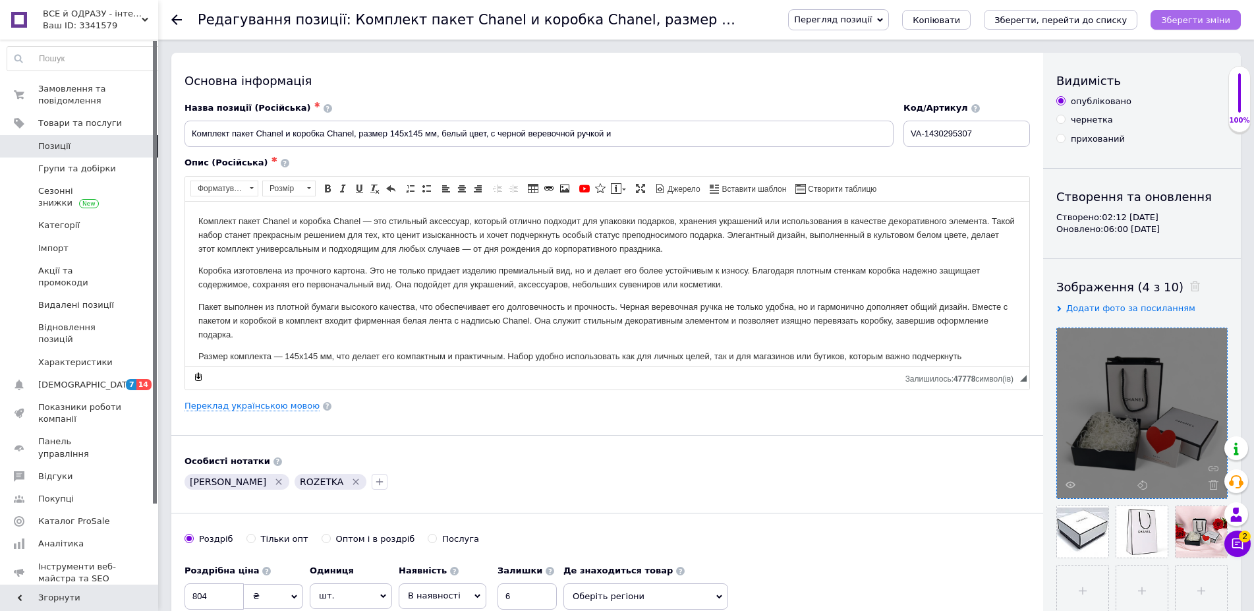
click at [1217, 13] on button "Зберегти зміни" at bounding box center [1196, 20] width 90 height 20
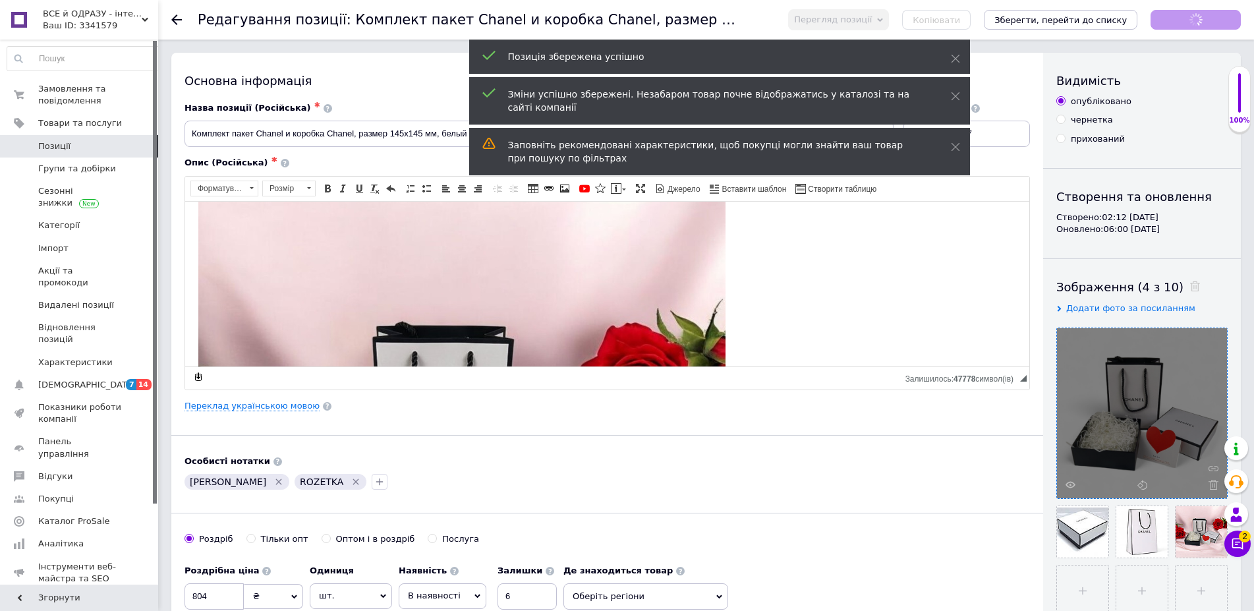
scroll to position [538, 0]
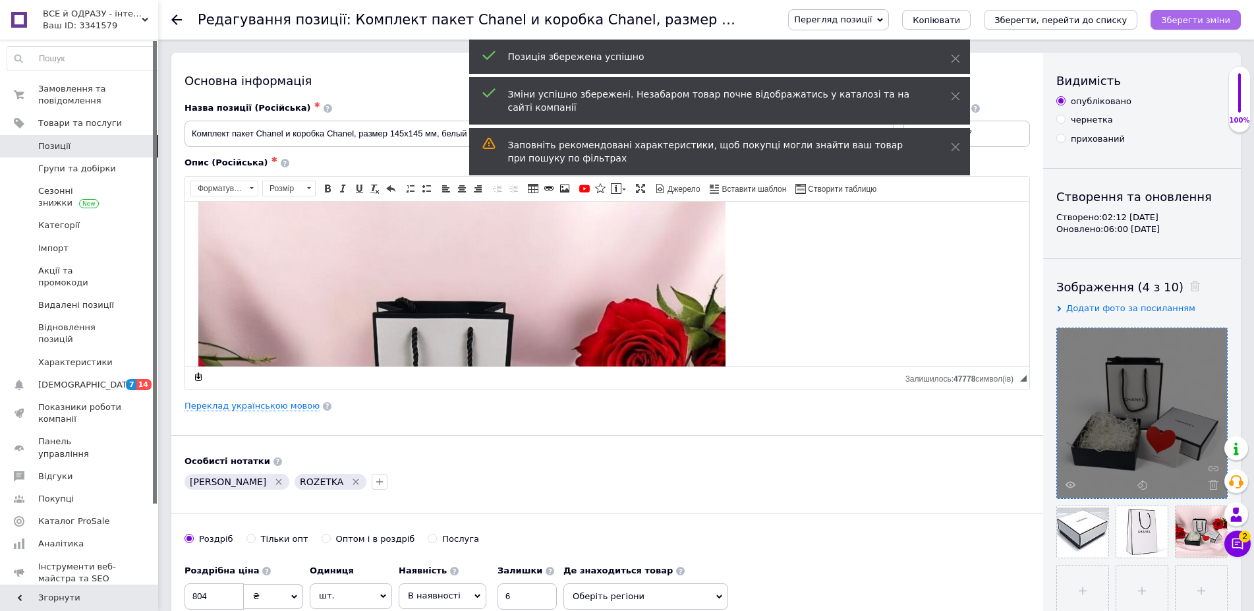
click at [1182, 23] on icon "Зберегти зміни" at bounding box center [1195, 20] width 69 height 10
click at [82, 138] on link "Позиції" at bounding box center [84, 146] width 169 height 22
